Goal: Task Accomplishment & Management: Manage account settings

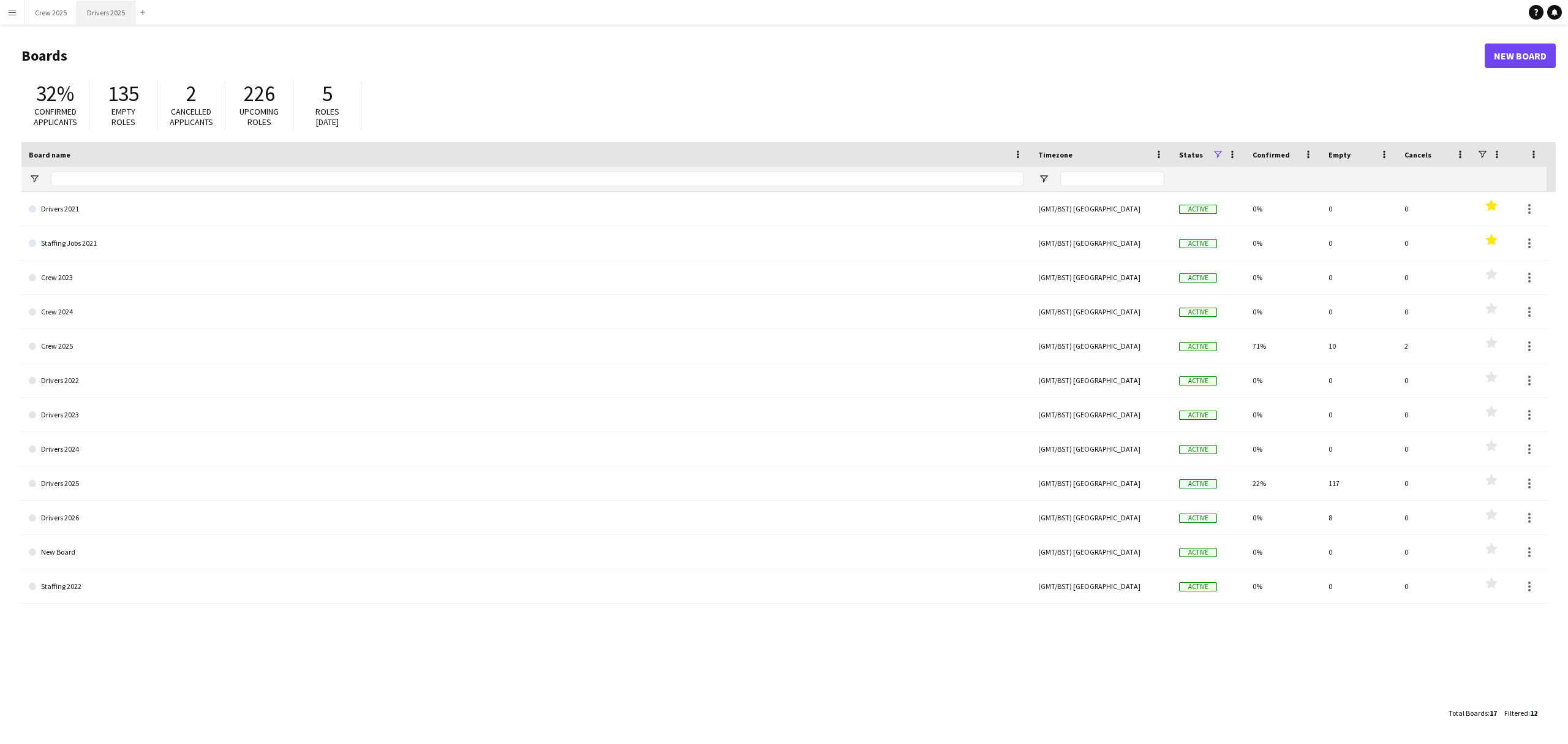
click at [111, 18] on button "Drivers 2025 Close" at bounding box center [106, 12] width 58 height 24
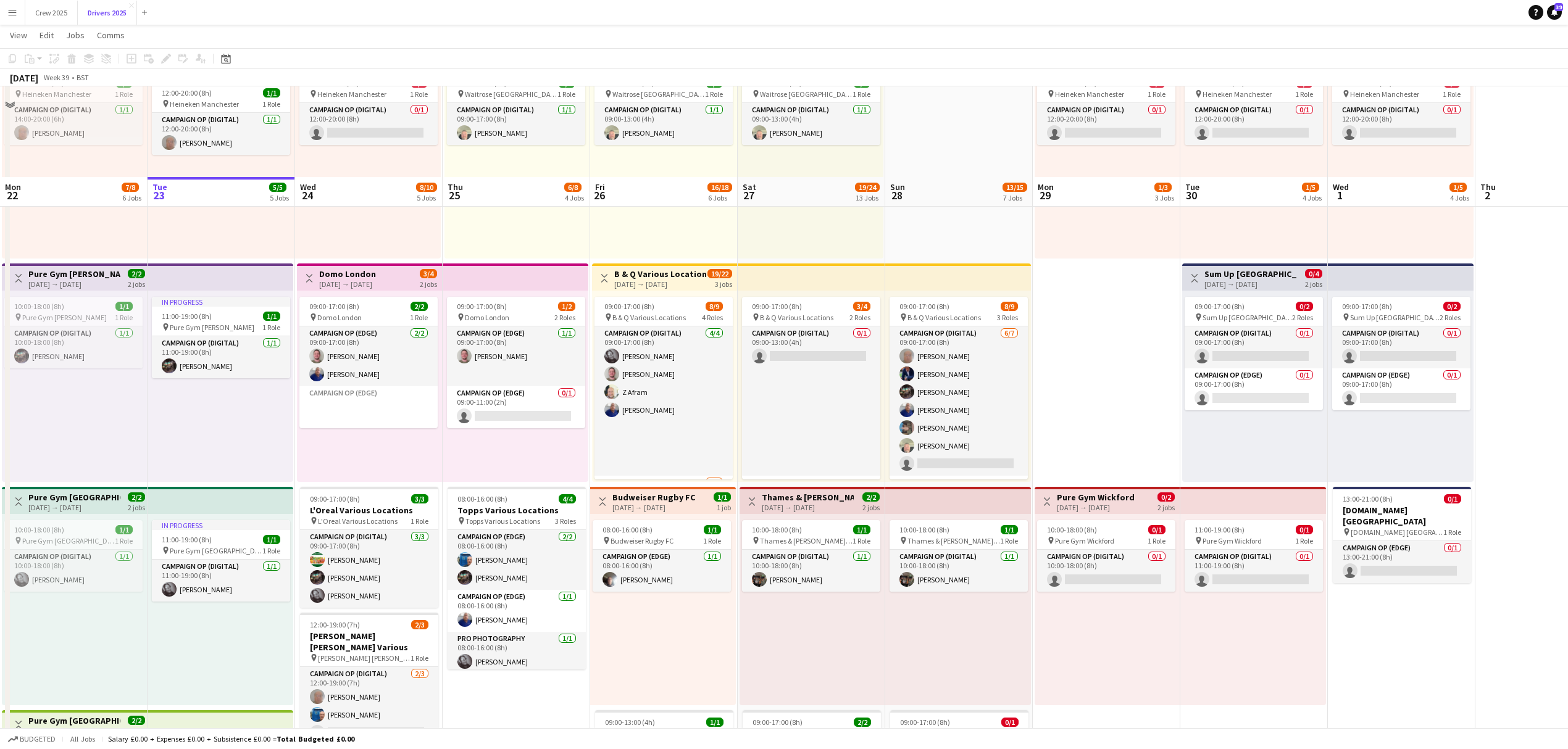
scroll to position [82, 0]
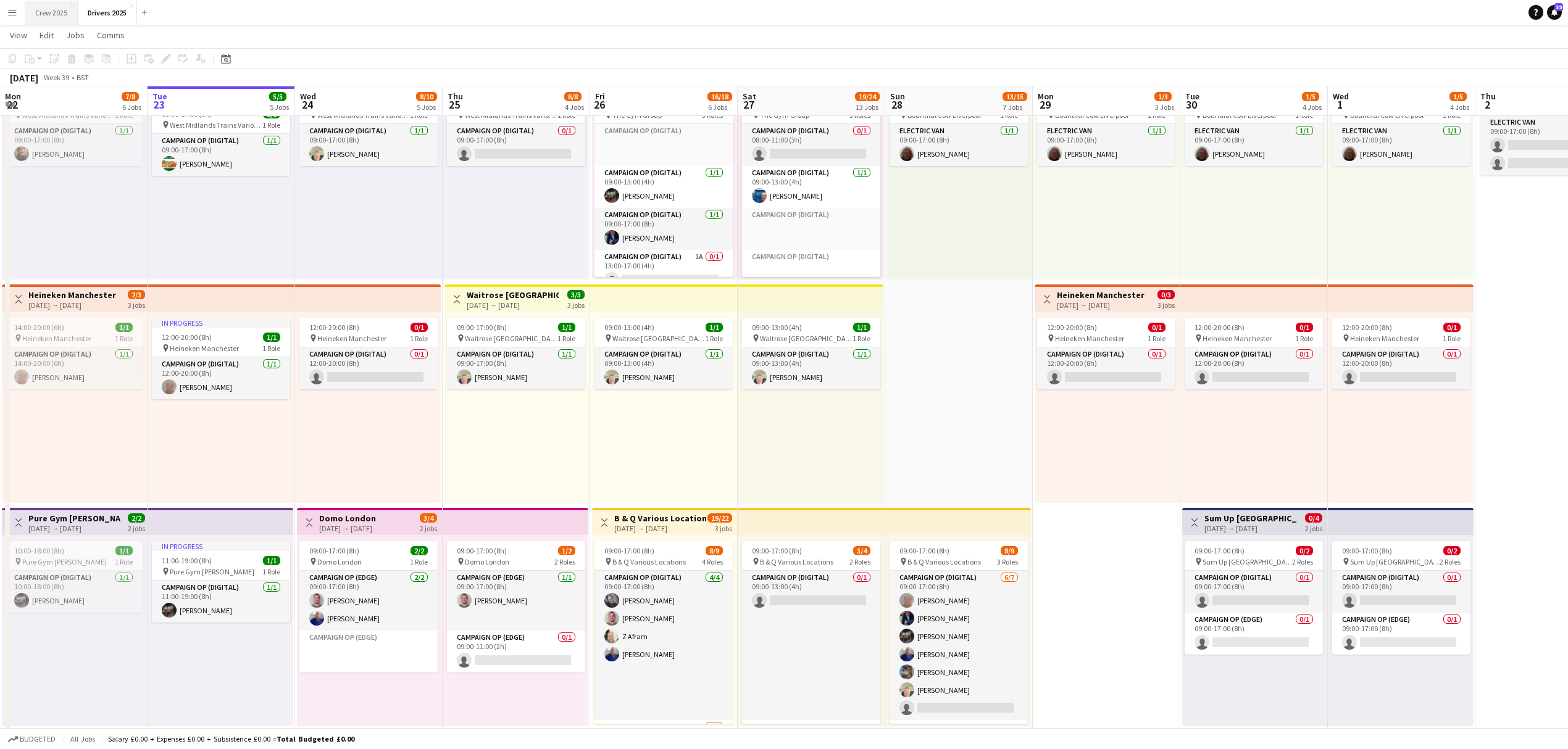
click at [55, 15] on button "Crew 2025 Close" at bounding box center [51, 12] width 53 height 24
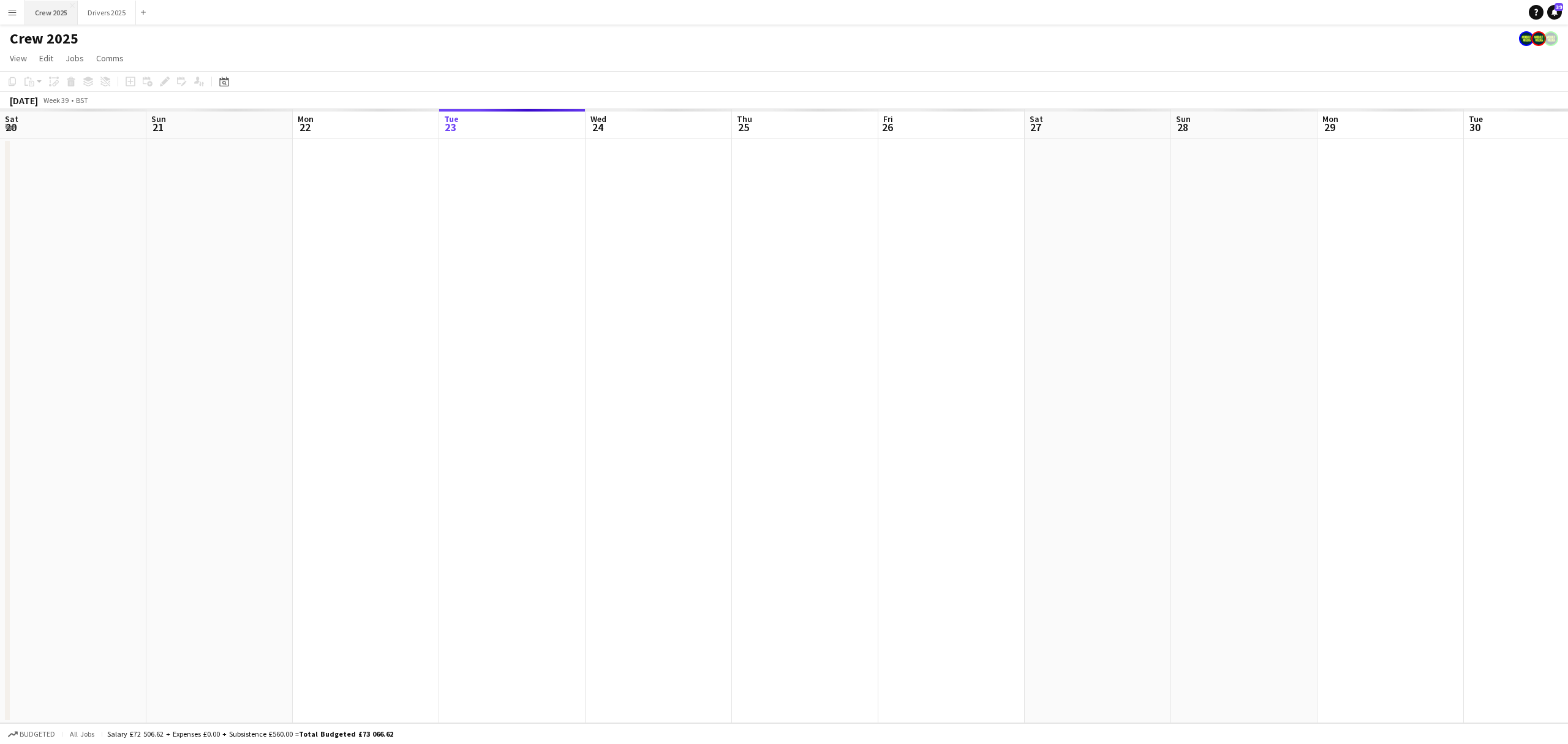
scroll to position [0, 293]
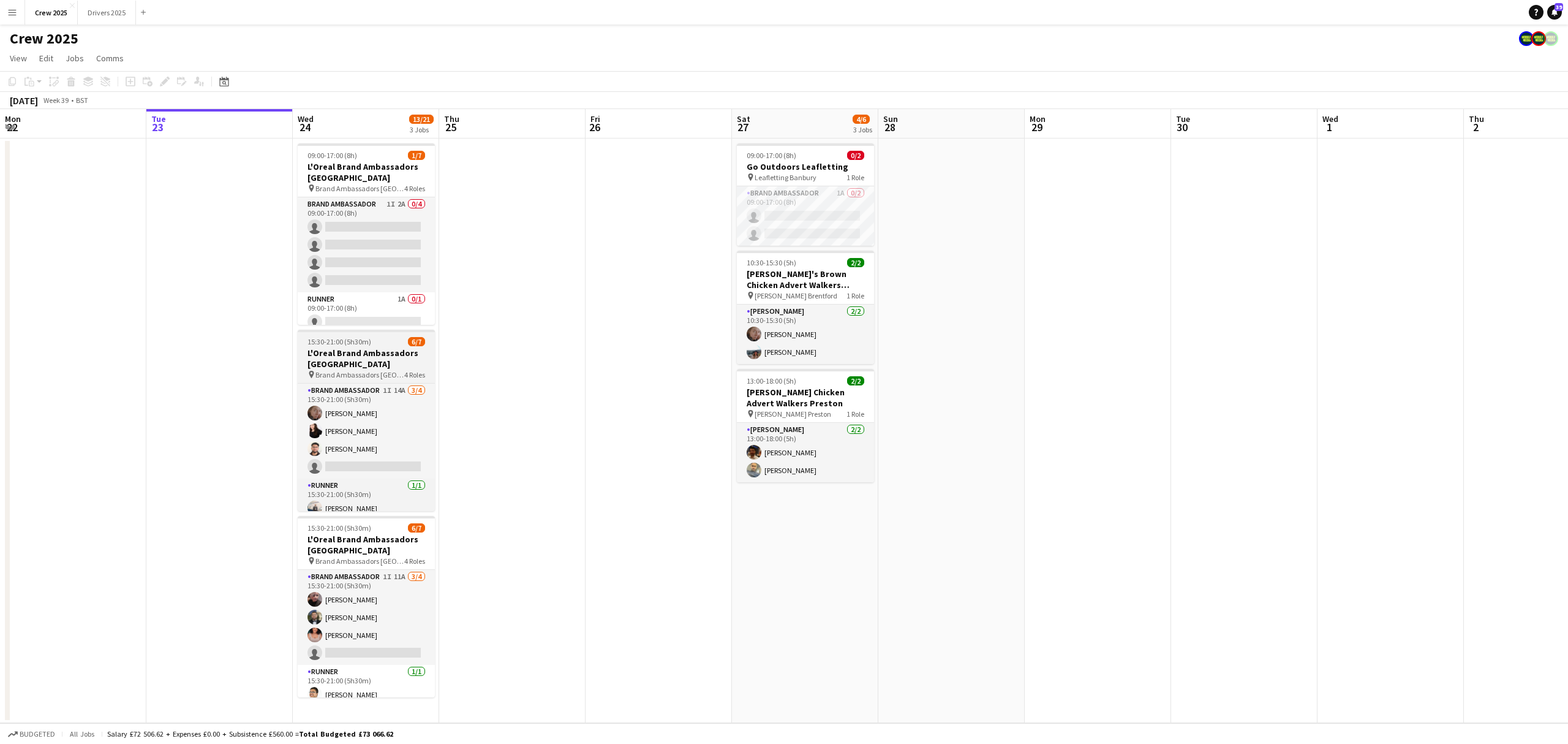
click at [350, 334] on app-job-card "15:30-21:00 (5h30m) 6/7 L'Oreal Brand Ambassadors [GEOGRAPHIC_DATA] pin Brand A…" at bounding box center [366, 420] width 137 height 182
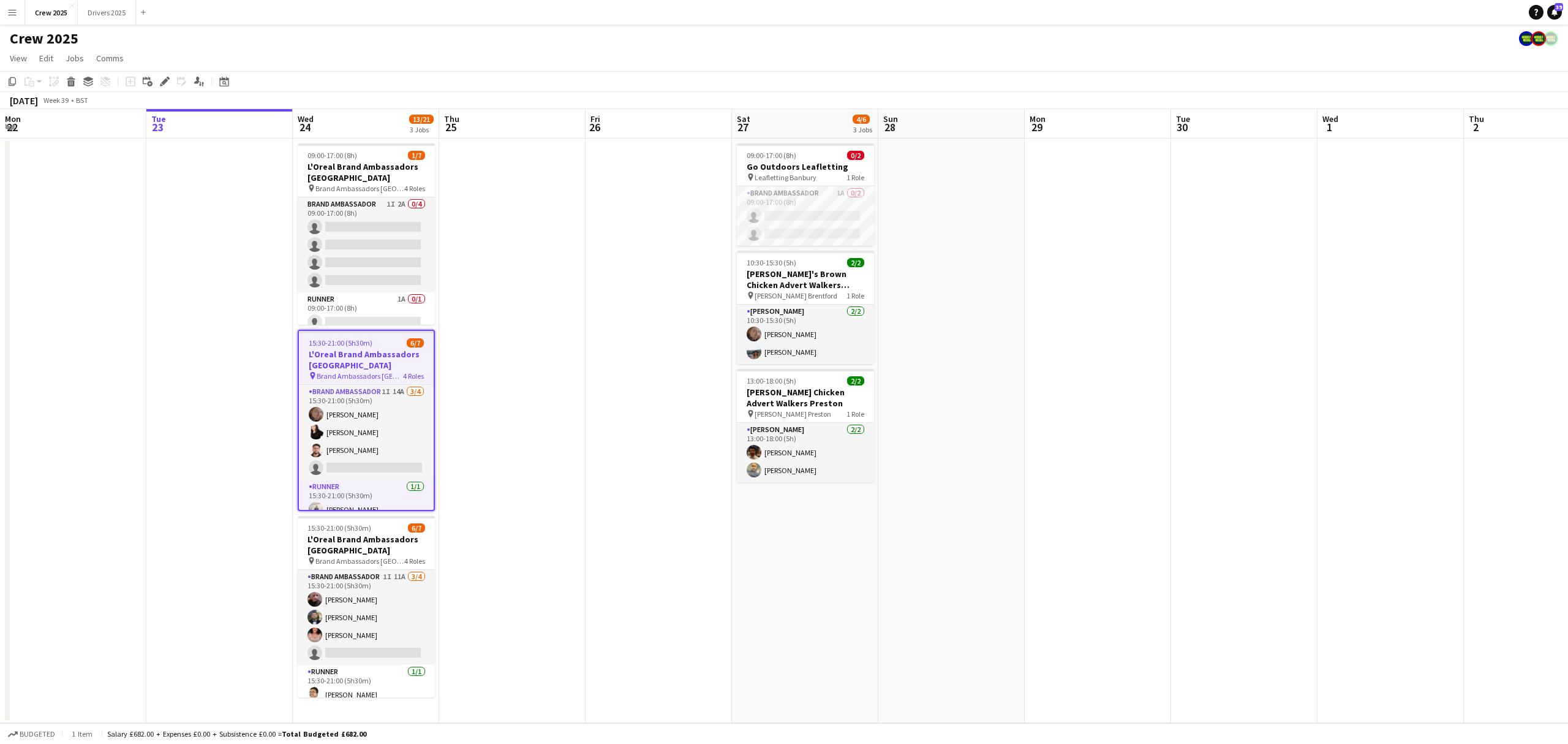
click at [354, 339] on span "15:30-21:00 (5h30m)" at bounding box center [340, 342] width 63 height 9
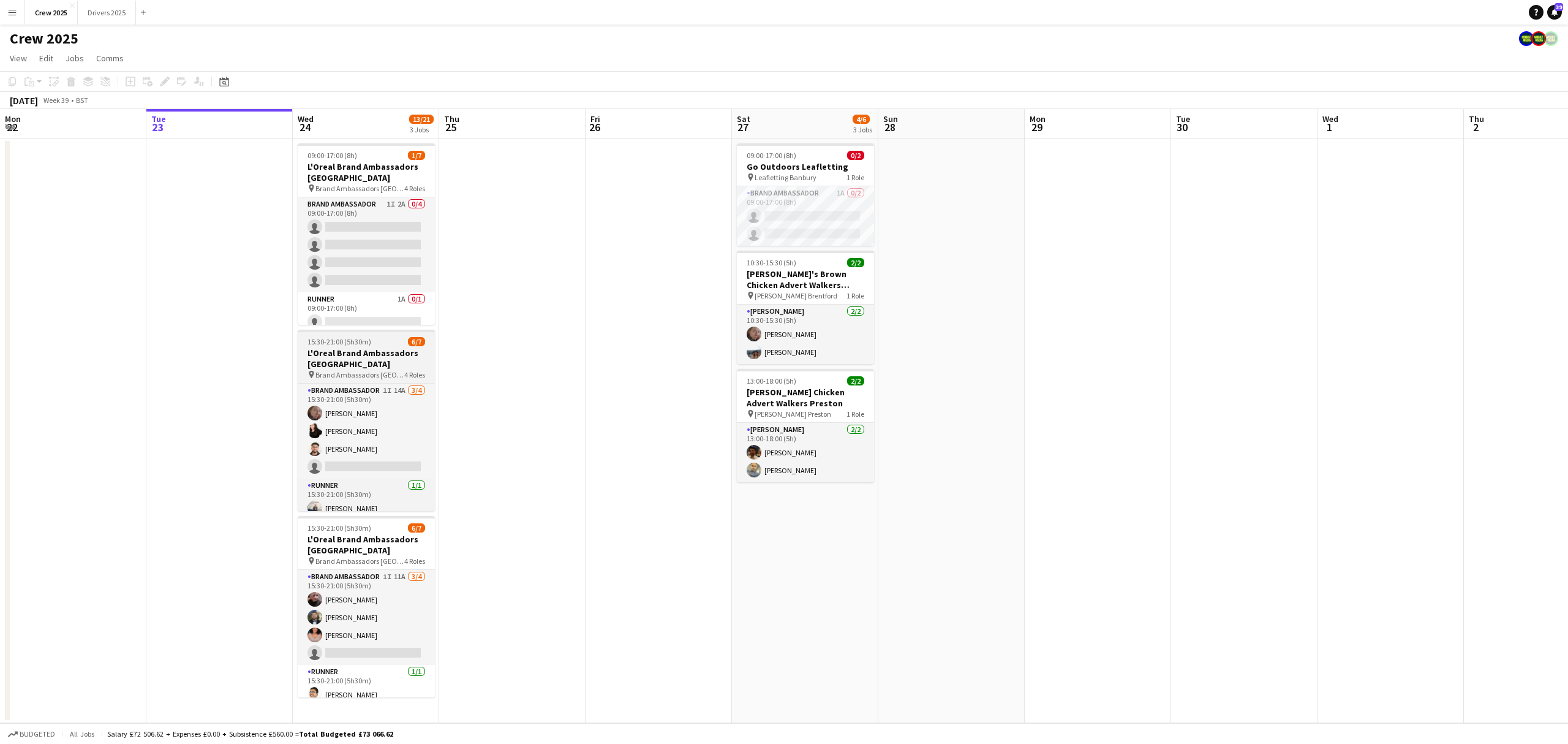
click at [366, 336] on app-job-card "15:30-21:00 (5h30m) 6/7 L'Oreal Brand Ambassadors [GEOGRAPHIC_DATA] pin Brand A…" at bounding box center [366, 420] width 137 height 182
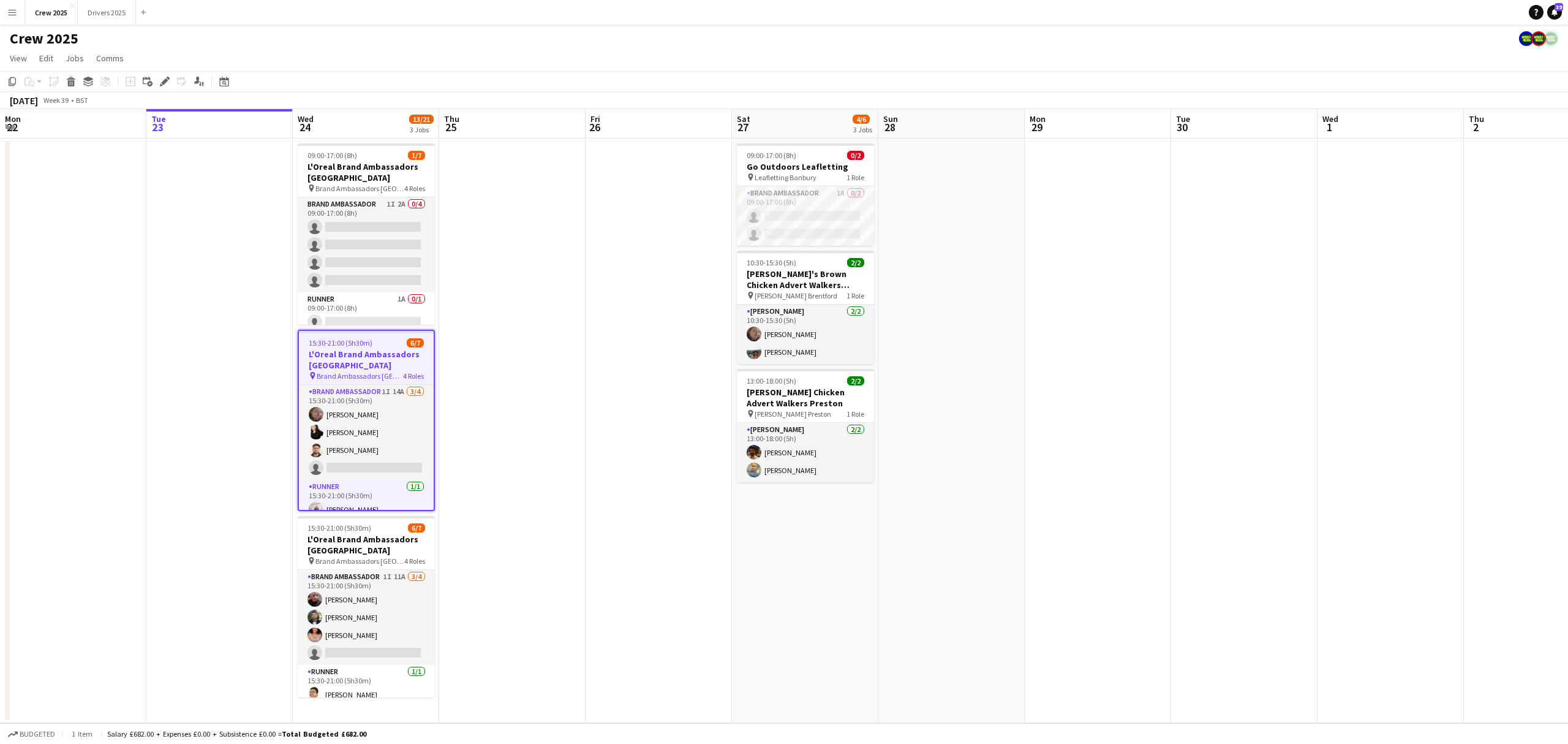
click at [626, 403] on app-date-cell at bounding box center [659, 431] width 147 height 584
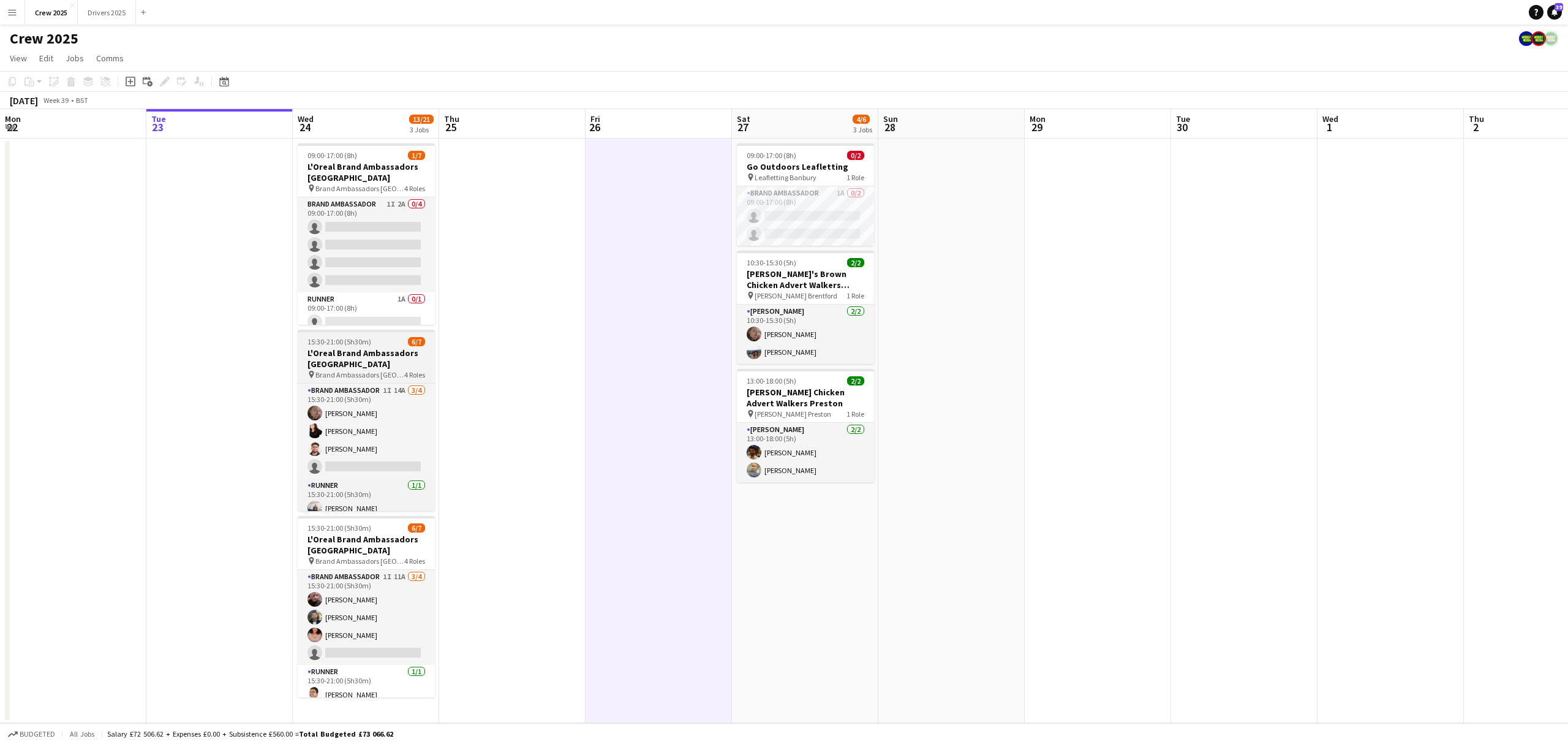
click at [368, 338] on span "15:30-21:00 (5h30m)" at bounding box center [339, 341] width 63 height 9
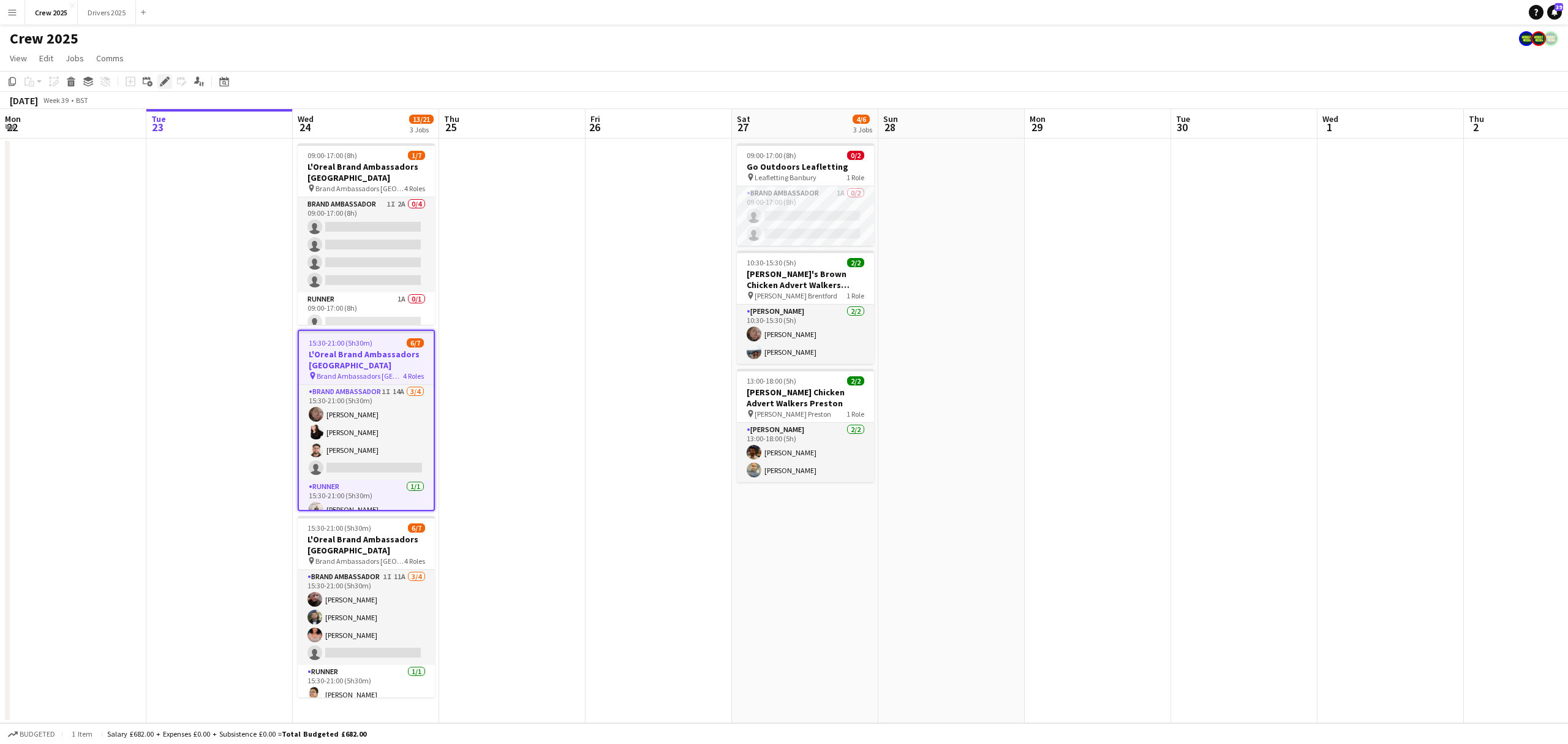
click at [166, 83] on icon "Edit" at bounding box center [165, 81] width 10 height 10
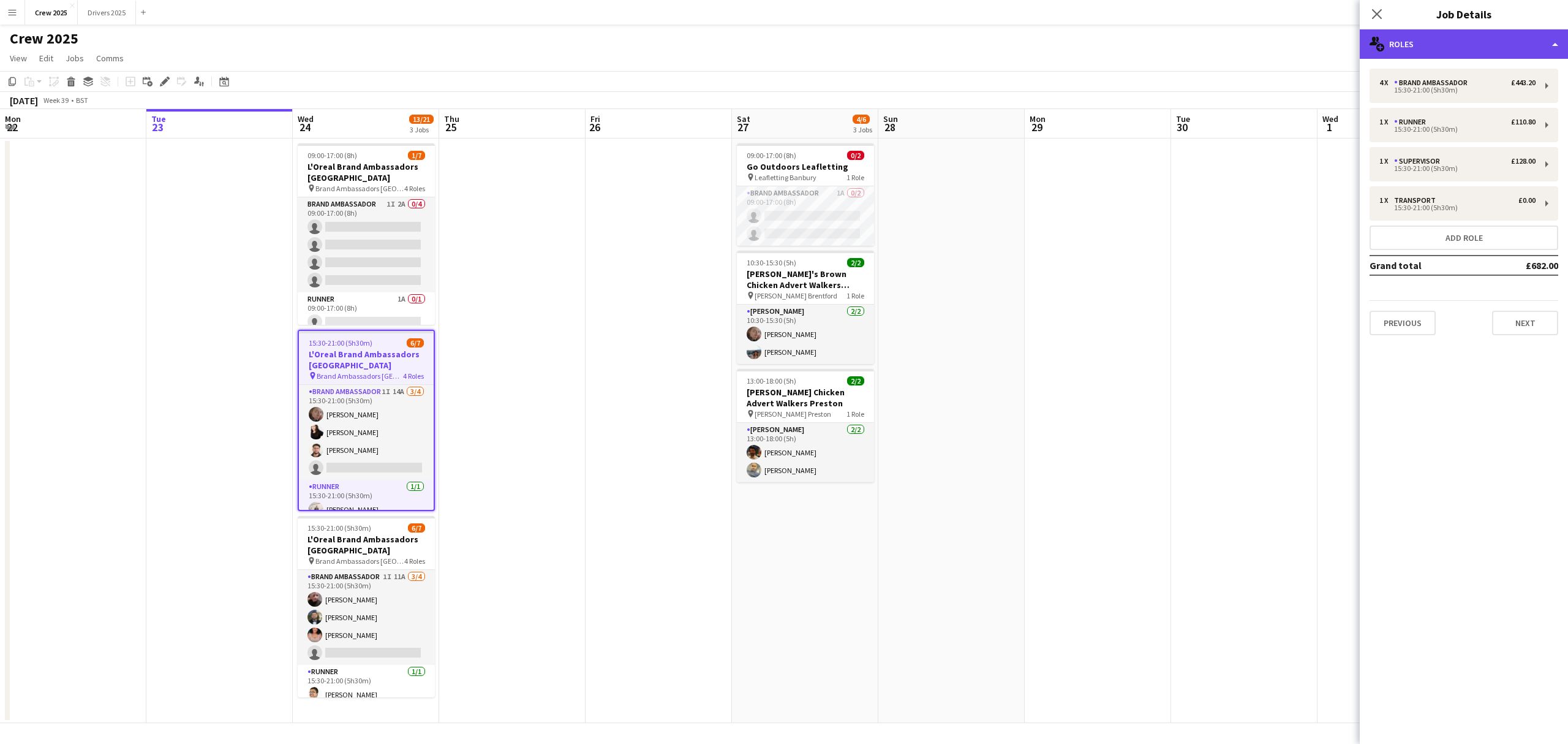
click at [1432, 44] on div "multiple-users-add Roles" at bounding box center [1464, 44] width 208 height 30
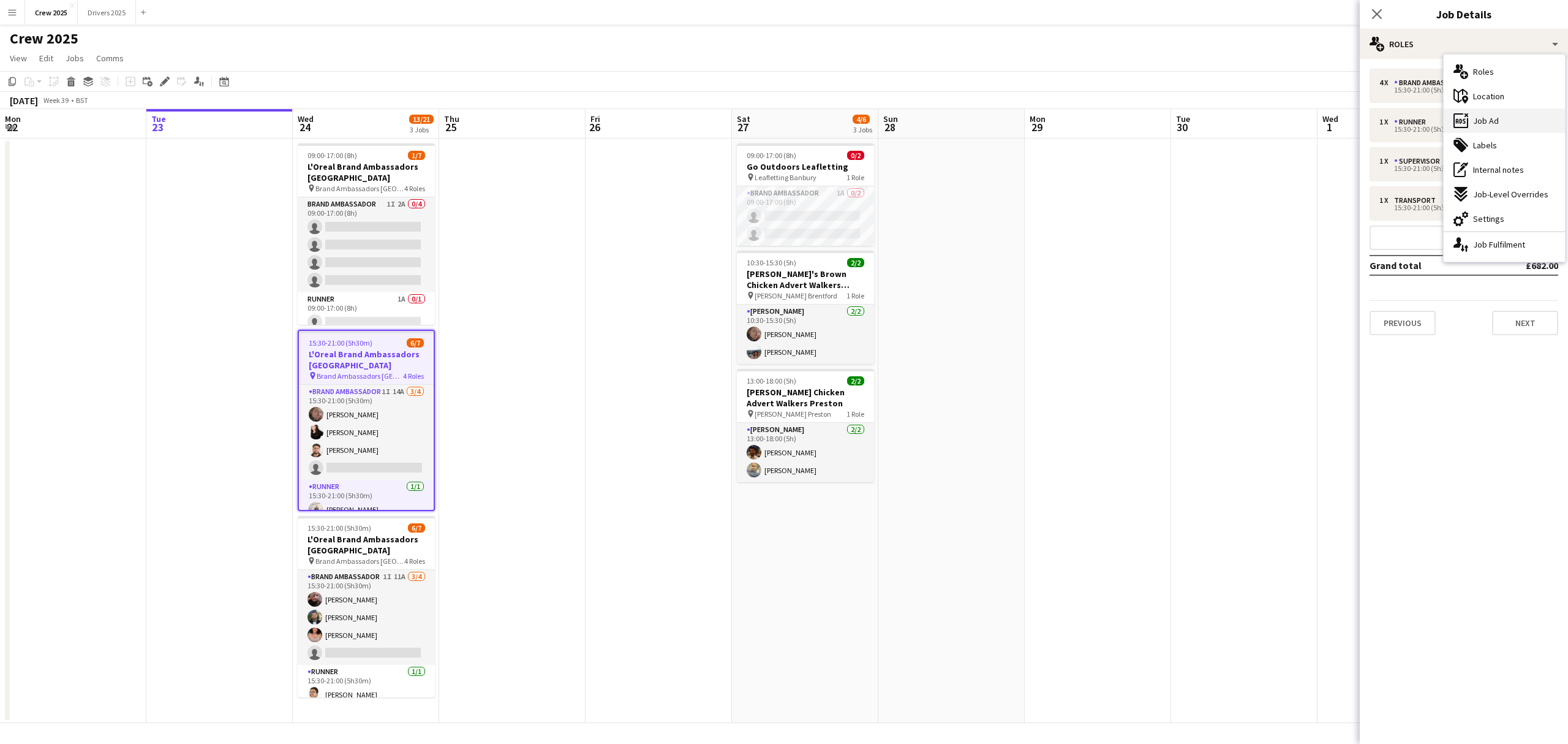
click at [1522, 124] on div "ads-window Job Ad" at bounding box center [1504, 121] width 121 height 25
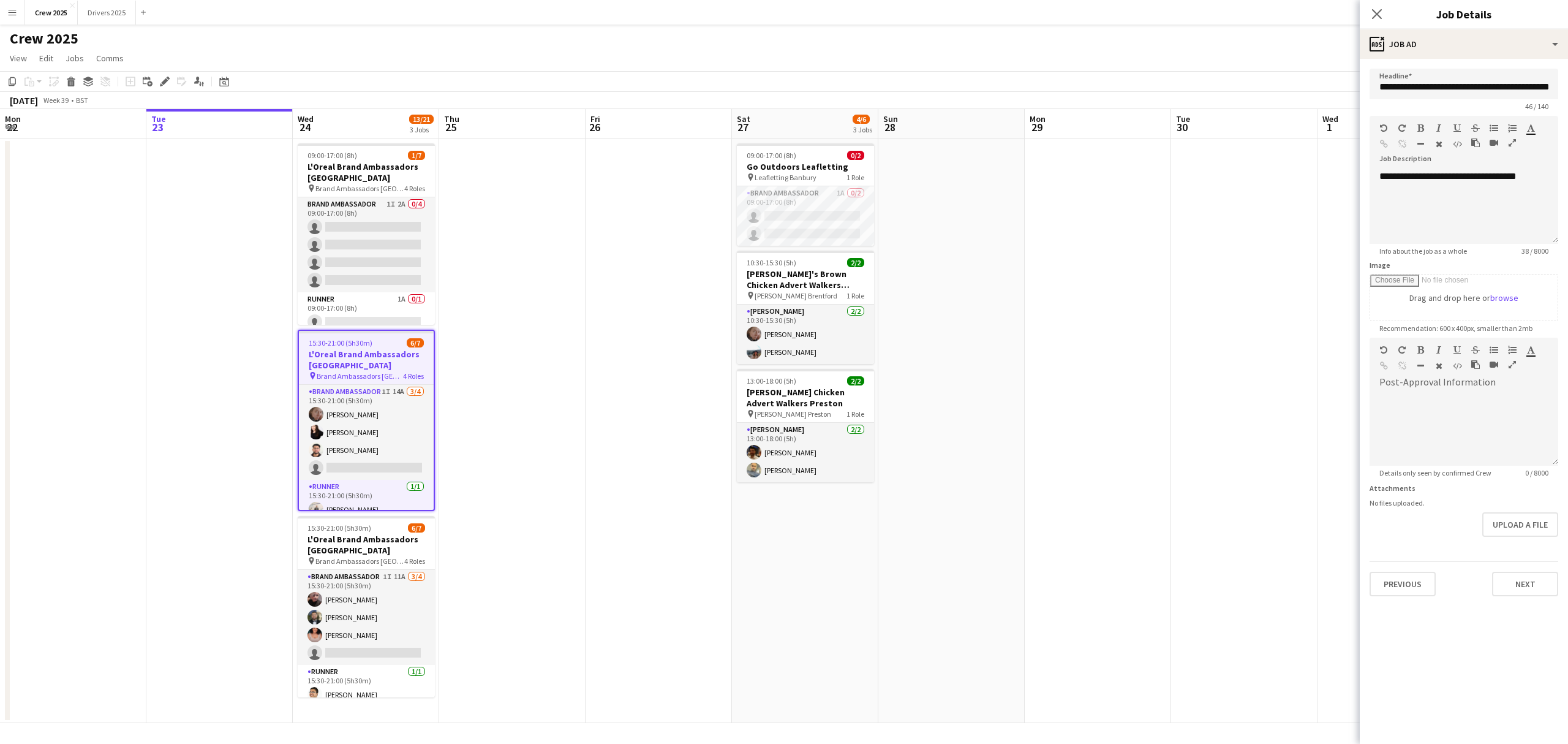
click at [1000, 349] on app-date-cell at bounding box center [952, 431] width 147 height 584
